Goal: Information Seeking & Learning: Understand process/instructions

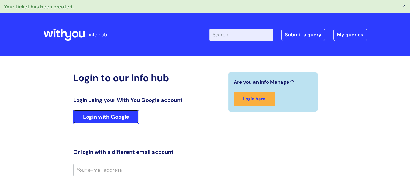
click at [111, 113] on link "Login with Google" at bounding box center [105, 117] width 65 height 14
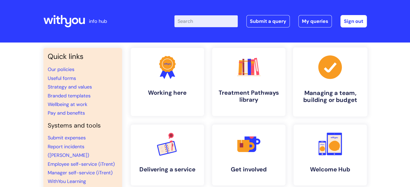
click at [312, 82] on link ".cls-1{fill:#a53144;stroke-width:0px;} Managing a team, building or budget" at bounding box center [330, 81] width 74 height 69
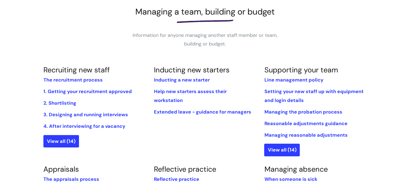
scroll to position [81, 0]
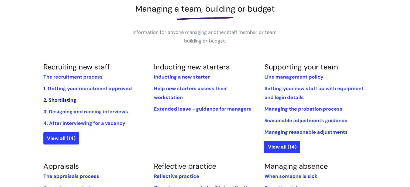
click at [51, 98] on link "2. Shortlisting" at bounding box center [59, 100] width 33 height 6
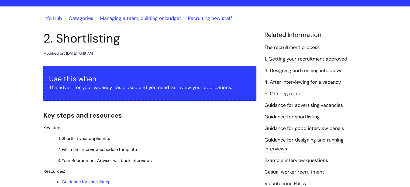
scroll to position [108, 0]
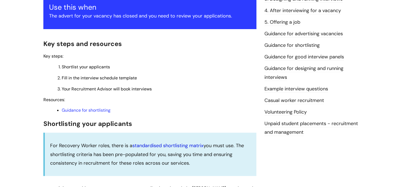
click at [156, 147] on link "standardised shortlisting matrix" at bounding box center [167, 146] width 71 height 6
